Goal: Communication & Community: Answer question/provide support

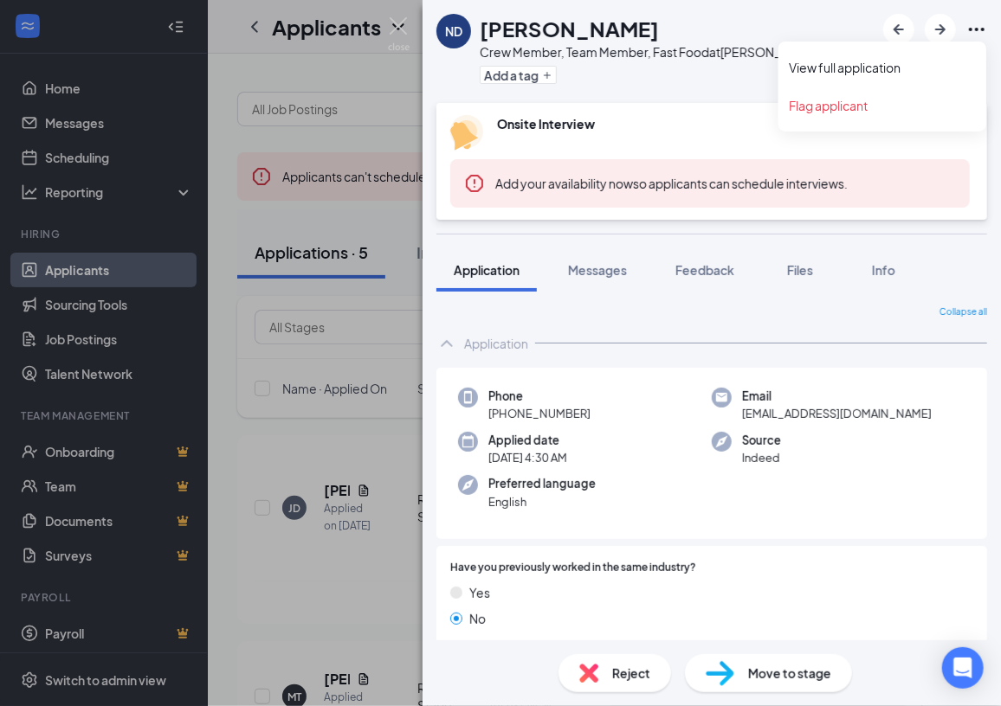
click at [969, 27] on icon "Ellipses" at bounding box center [976, 29] width 21 height 21
click at [858, 69] on link "View full application" at bounding box center [882, 67] width 187 height 17
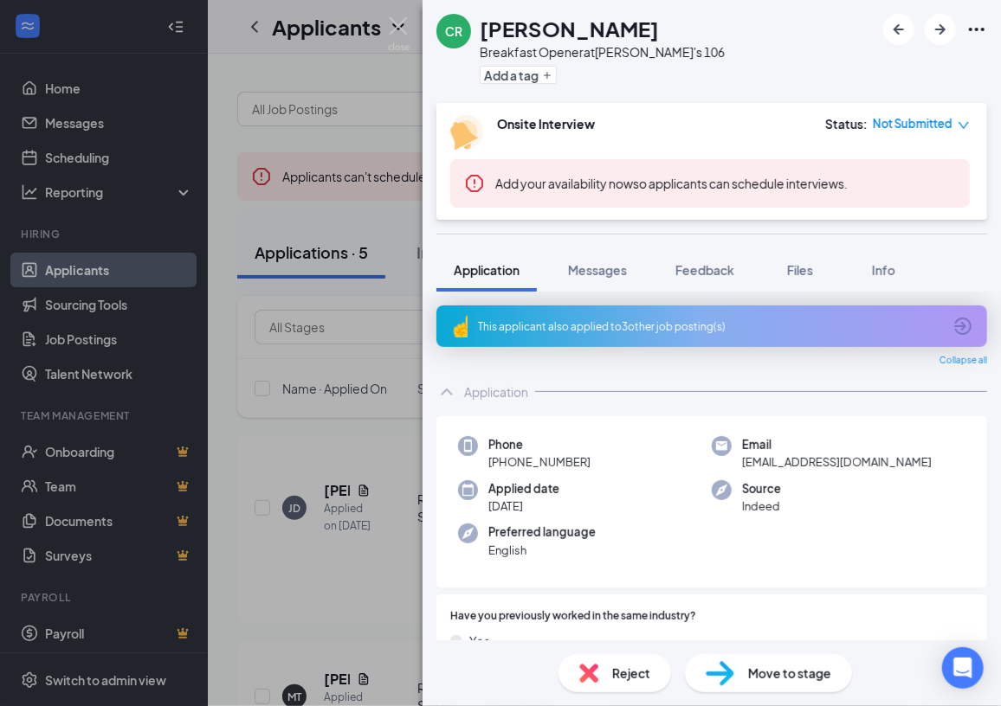
drag, startPoint x: 0, startPoint y: 0, endPoint x: 454, endPoint y: 89, distance: 463.1
click at [454, 89] on div "CR Carter Rhoten Breakfast Opener at Wendy's 106 Add a tag" at bounding box center [711, 51] width 578 height 103
click at [978, 30] on icon "Ellipses" at bounding box center [976, 29] width 21 height 21
click at [898, 64] on link "View full application" at bounding box center [882, 67] width 187 height 17
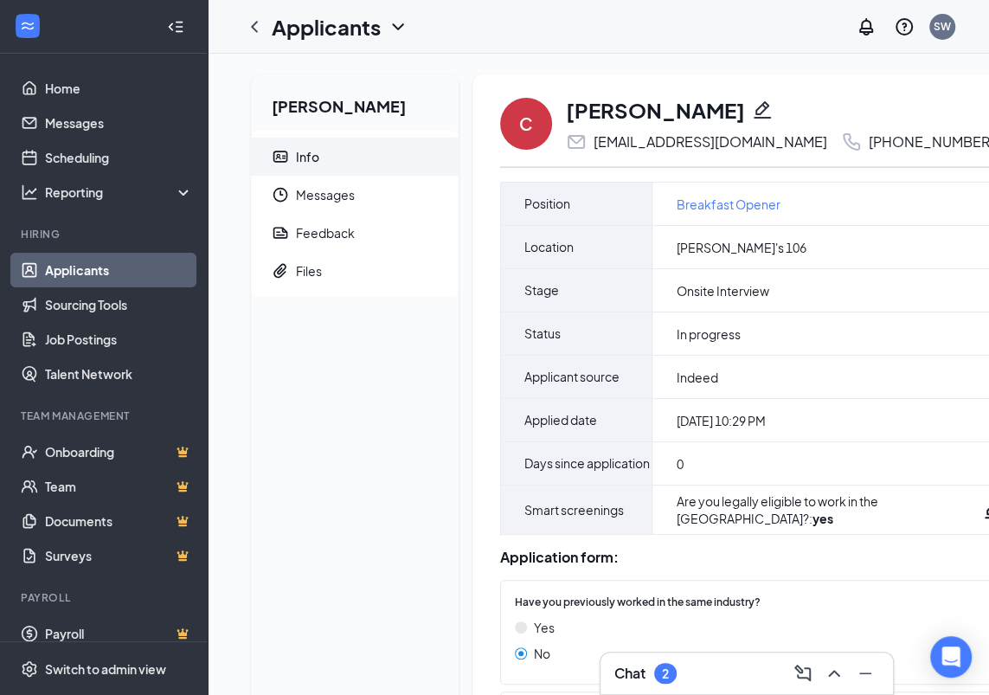
scroll to position [0, 11]
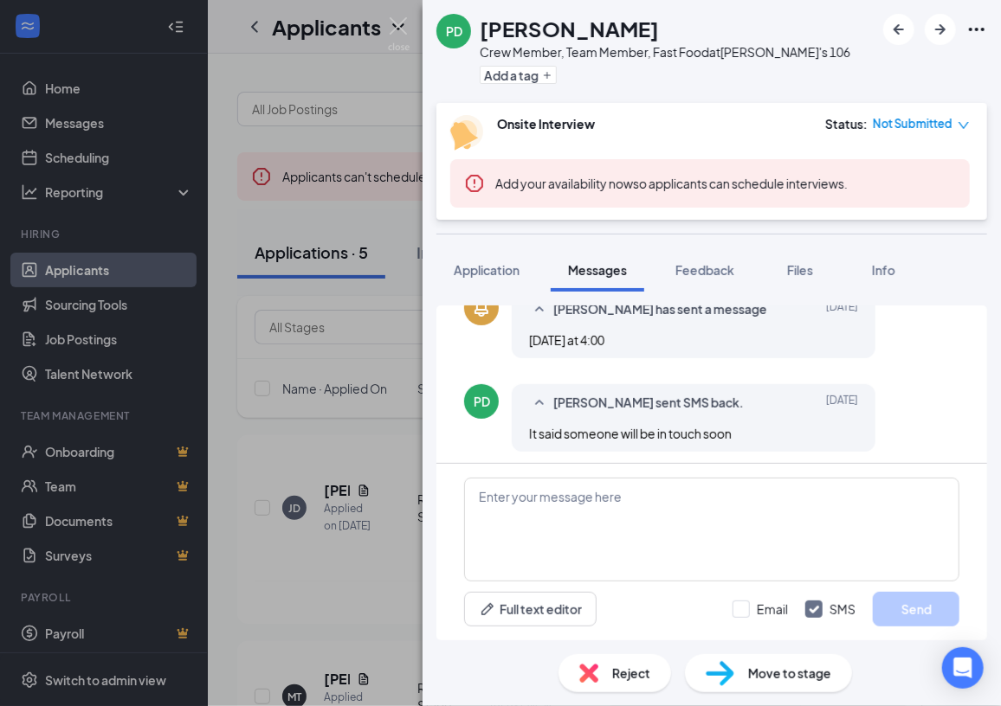
scroll to position [372, 0]
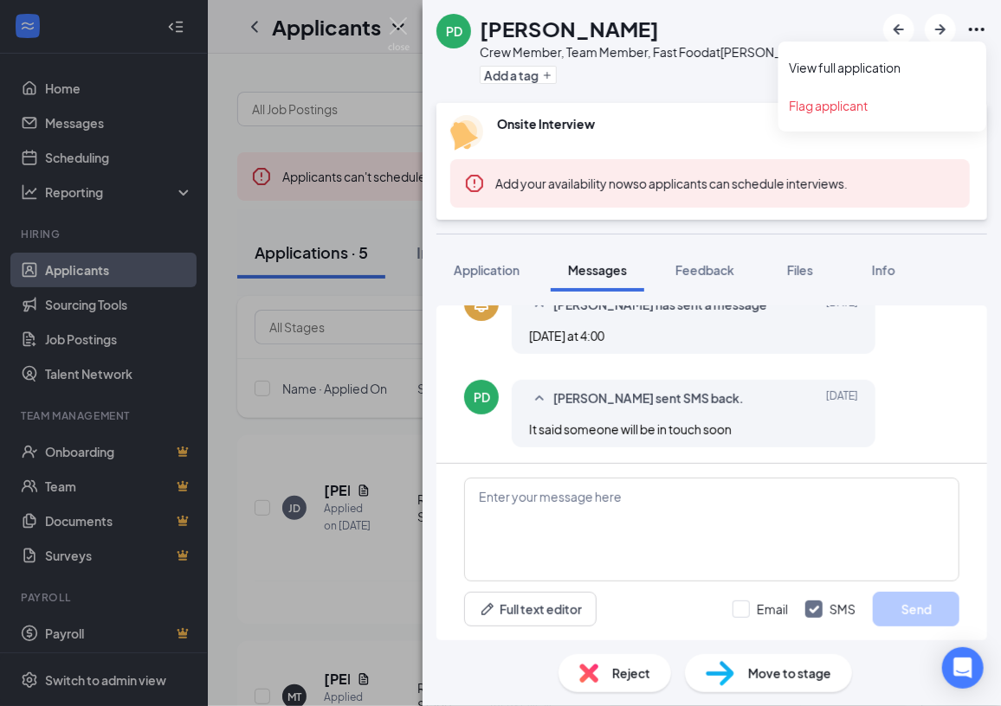
click at [976, 31] on icon "Ellipses" at bounding box center [976, 29] width 21 height 21
click at [873, 59] on link "View full application" at bounding box center [882, 67] width 187 height 17
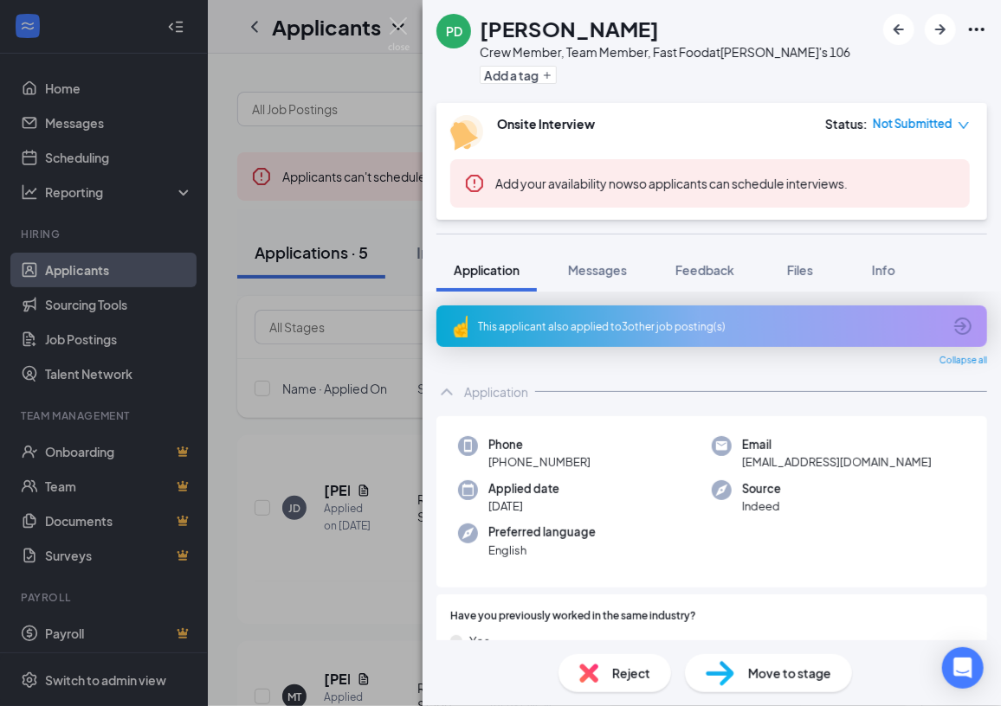
click at [976, 28] on icon "Ellipses" at bounding box center [977, 29] width 16 height 3
click at [882, 66] on link "View full application" at bounding box center [882, 67] width 187 height 17
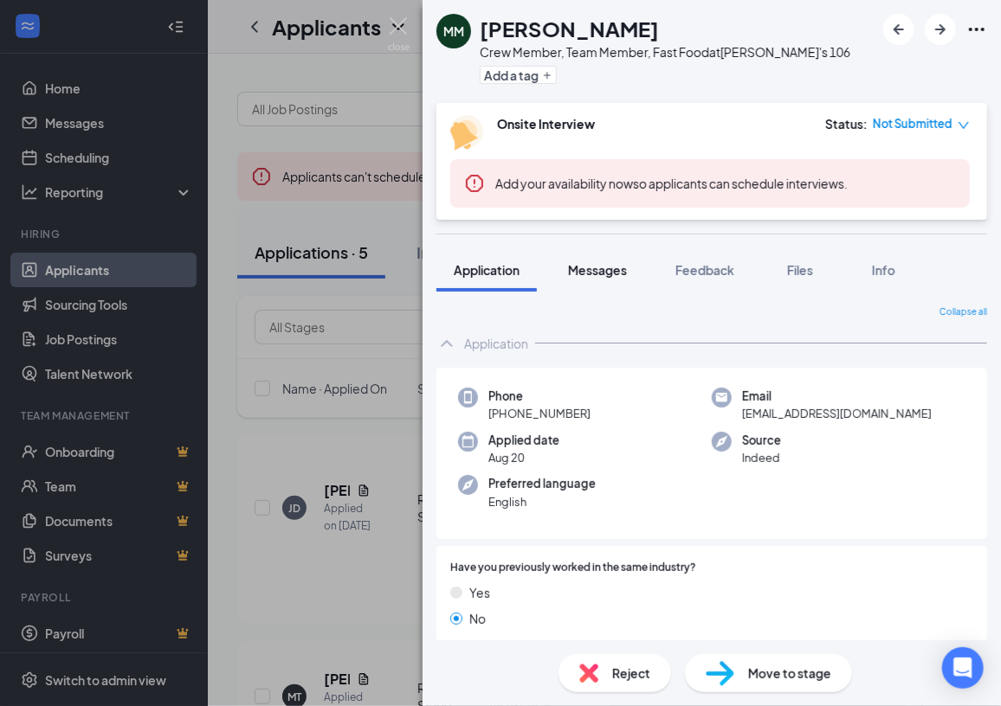
click at [613, 270] on span "Messages" at bounding box center [597, 270] width 59 height 16
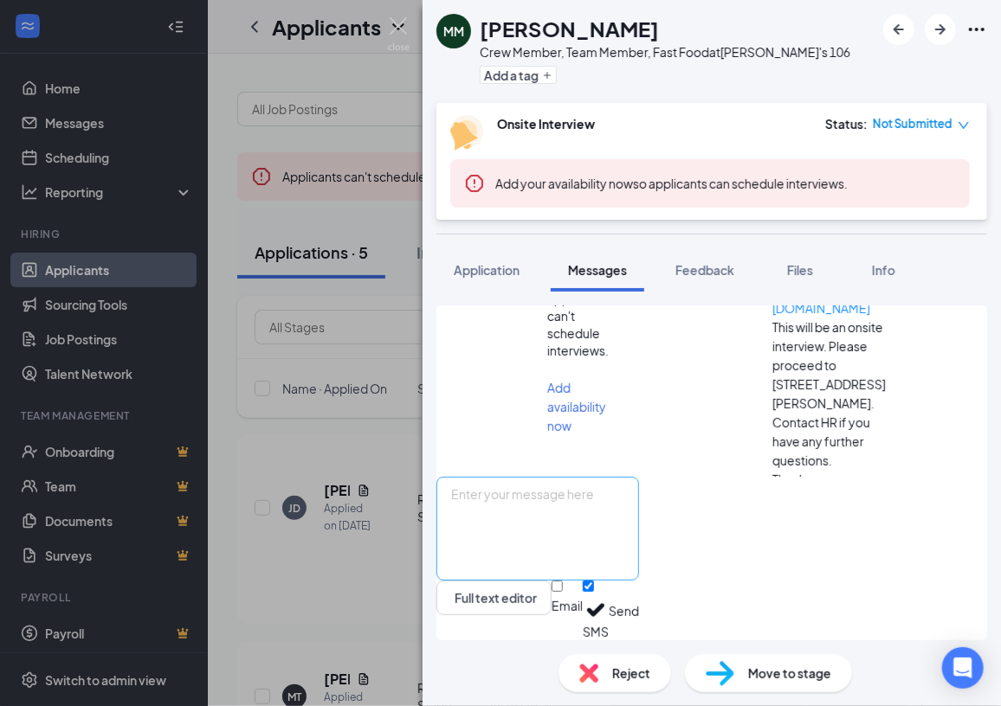
scroll to position [318, 0]
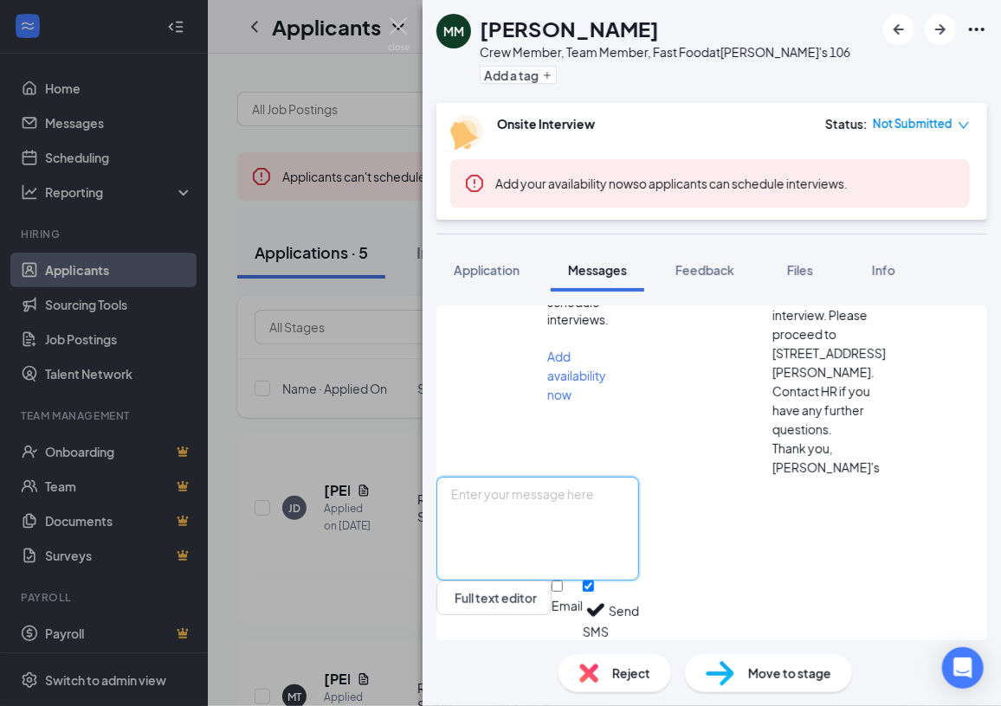
click at [561, 499] on textarea at bounding box center [537, 529] width 203 height 104
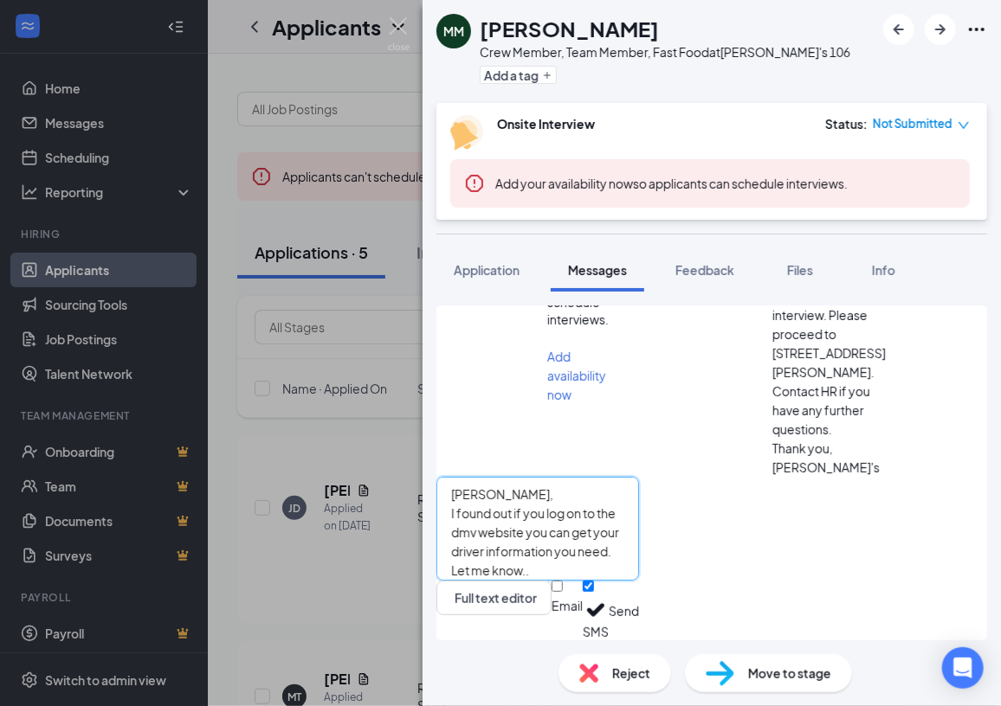
type textarea "[PERSON_NAME], I found out if you log on to the dmv website you can get your dr…"
click at [639, 602] on button "Send" at bounding box center [624, 611] width 30 height 60
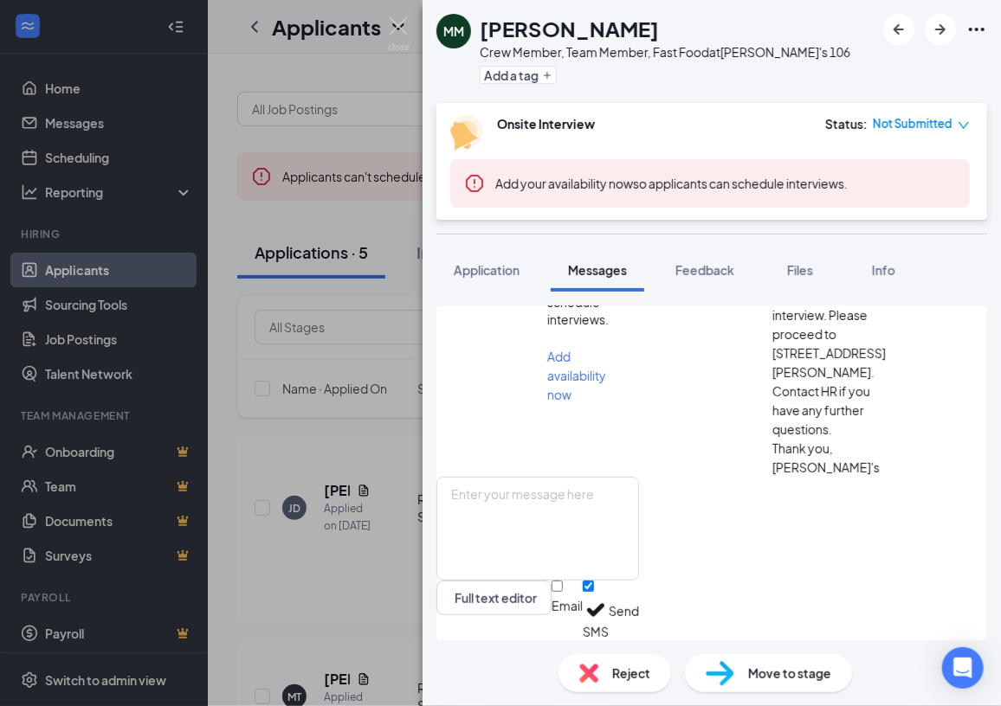
scroll to position [467, 0]
